Goal: Transaction & Acquisition: Purchase product/service

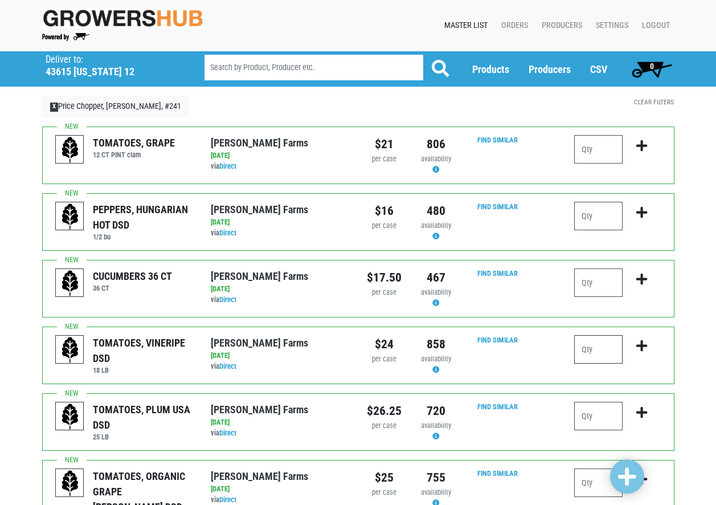
click at [610, 352] on input "number" at bounding box center [598, 349] width 48 height 28
type input "2"
click at [646, 343] on icon "submit" at bounding box center [641, 345] width 11 height 13
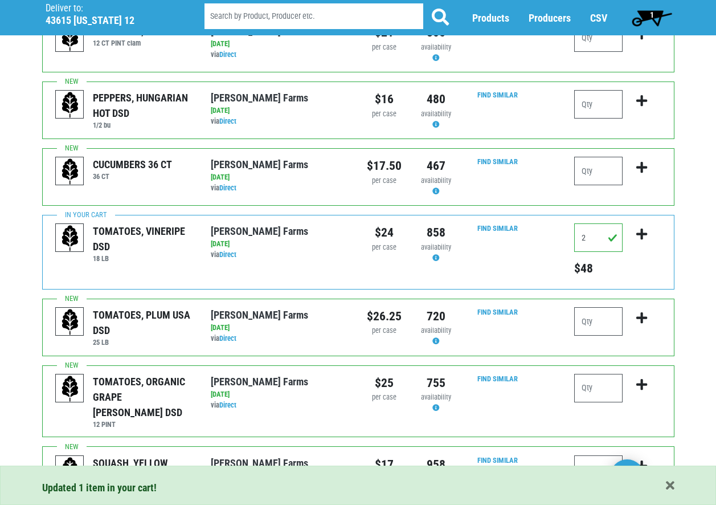
scroll to position [114, 0]
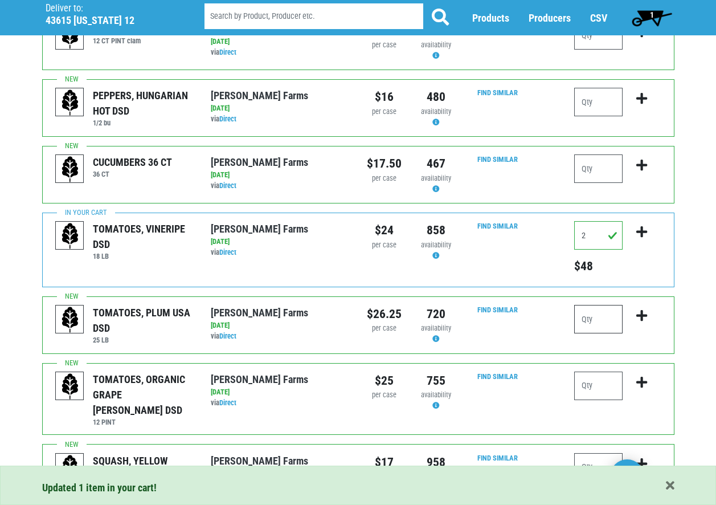
click at [608, 318] on input "number" at bounding box center [598, 319] width 48 height 28
type input "2"
click at [642, 313] on icon "submit" at bounding box center [641, 315] width 11 height 13
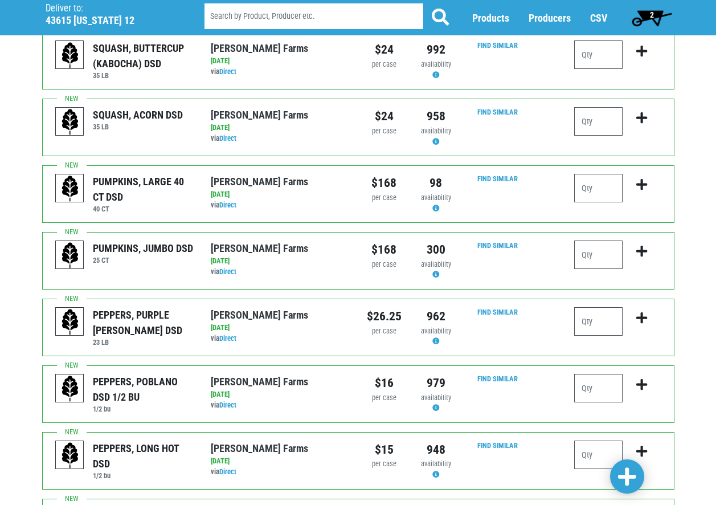
scroll to position [1051, 0]
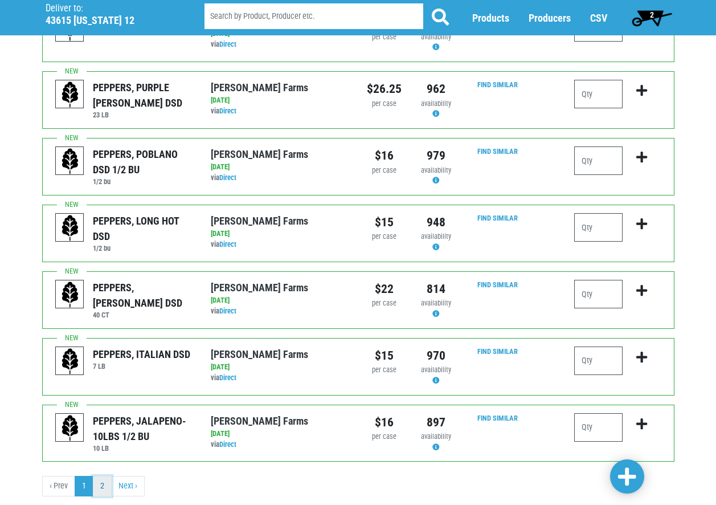
click at [101, 475] on link "2" at bounding box center [102, 485] width 19 height 20
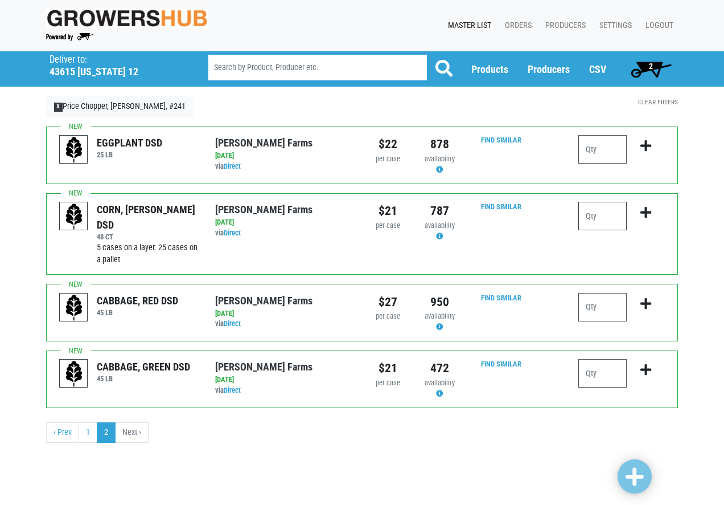
click at [598, 215] on input "number" at bounding box center [603, 216] width 48 height 28
type input "15"
click at [647, 210] on icon "submit" at bounding box center [646, 212] width 11 height 13
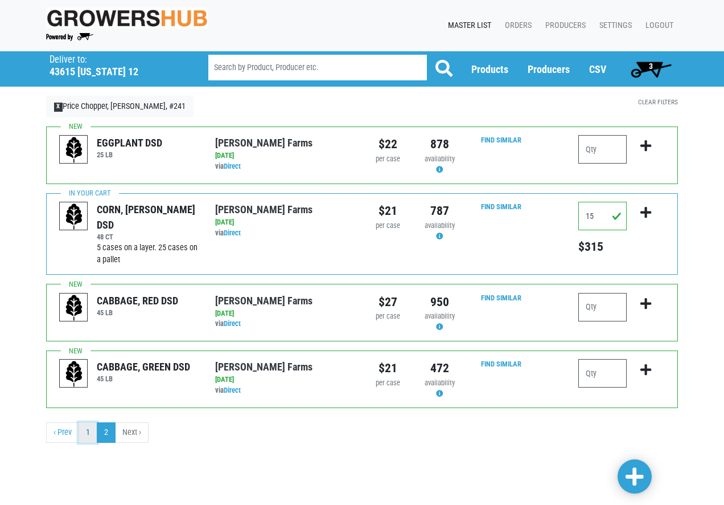
click at [92, 433] on link "1" at bounding box center [88, 432] width 19 height 20
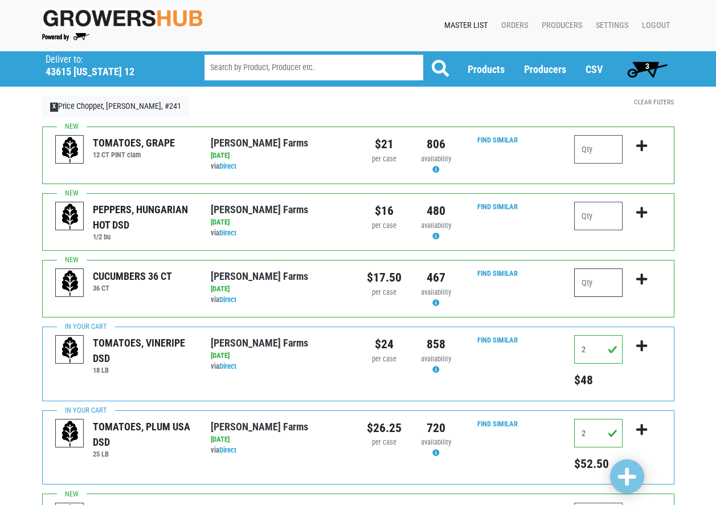
click at [602, 285] on input "number" at bounding box center [598, 282] width 48 height 28
type input "2"
click at [649, 281] on button "submit" at bounding box center [641, 286] width 27 height 36
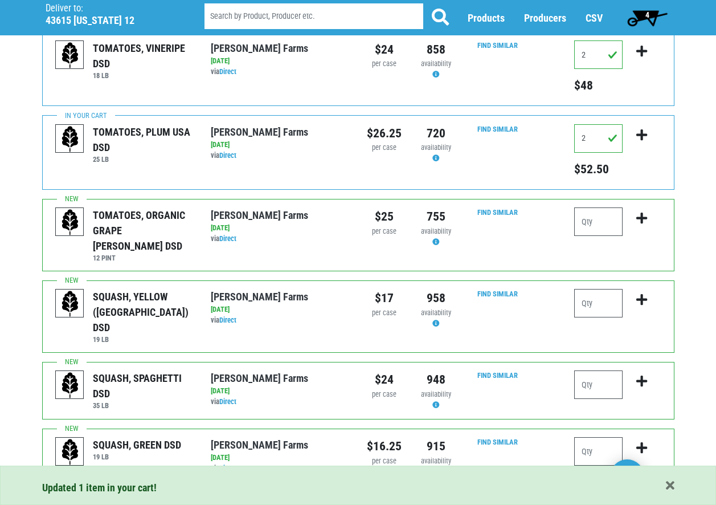
scroll to position [342, 0]
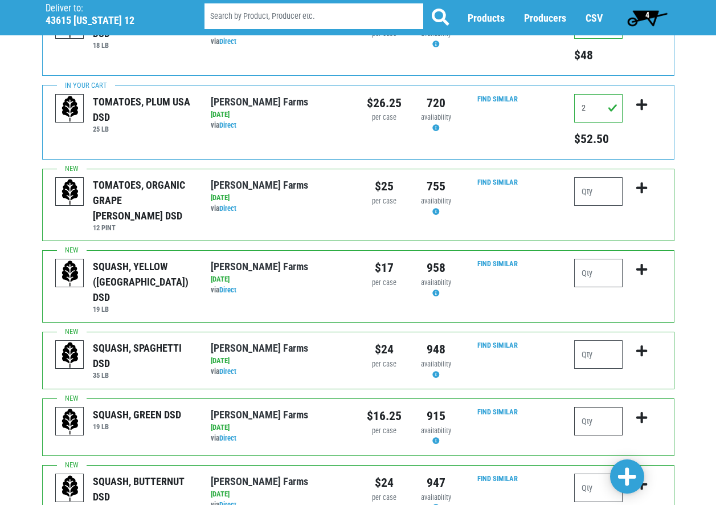
click at [599, 407] on input "number" at bounding box center [598, 421] width 48 height 28
type input "3"
click at [644, 411] on icon "submit" at bounding box center [641, 417] width 11 height 13
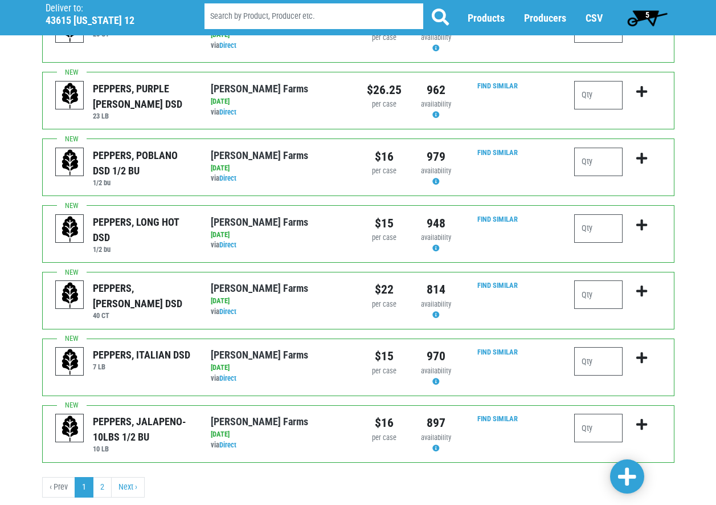
scroll to position [1085, 0]
click at [644, 11] on span "5" at bounding box center [647, 17] width 51 height 23
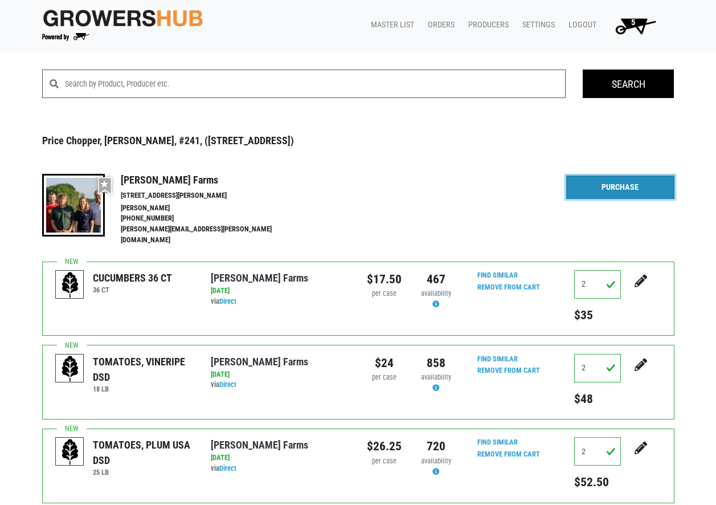
click at [635, 181] on link "Purchase" at bounding box center [620, 187] width 108 height 24
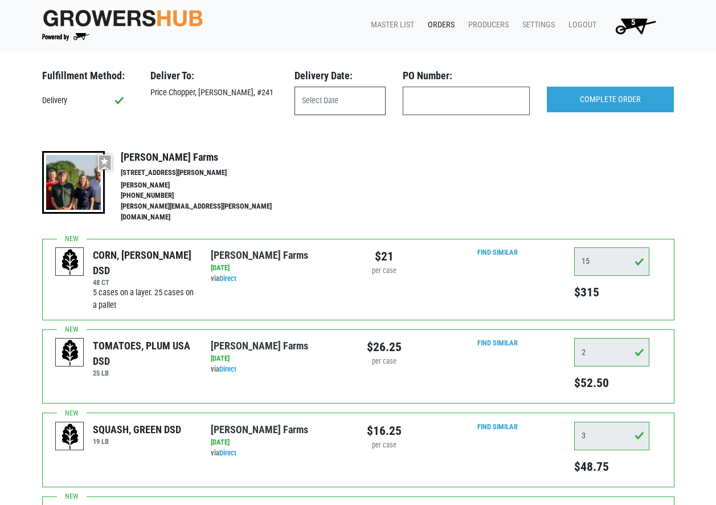
click at [350, 106] on input "text" at bounding box center [339, 101] width 91 height 28
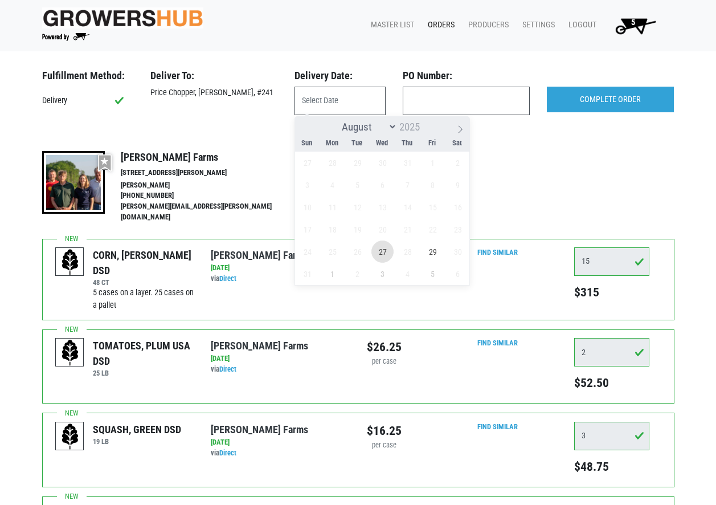
click at [384, 248] on span "27" at bounding box center [382, 251] width 22 height 22
type input "2025-08-27"
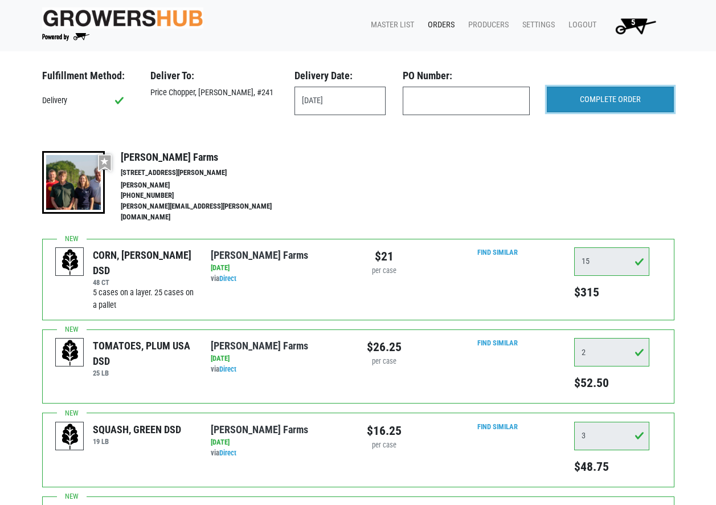
drag, startPoint x: 589, startPoint y: 89, endPoint x: 598, endPoint y: 90, distance: 9.2
click at [590, 89] on input "COMPLETE ORDER" at bounding box center [610, 100] width 127 height 26
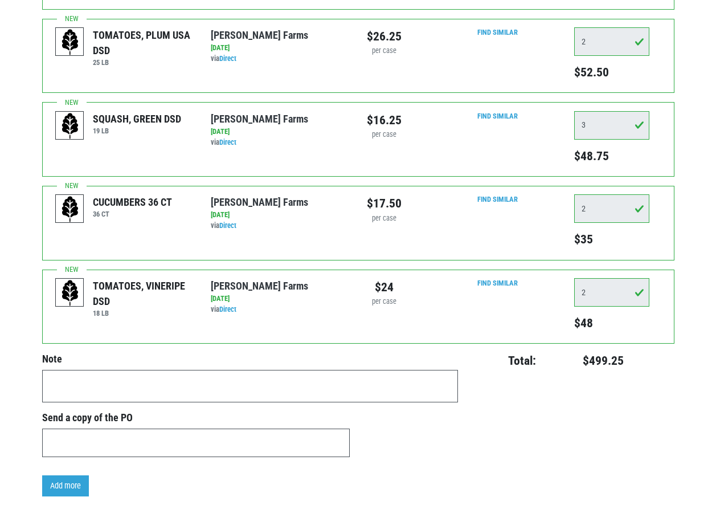
scroll to position [392, 0]
